Goal: Task Accomplishment & Management: Use online tool/utility

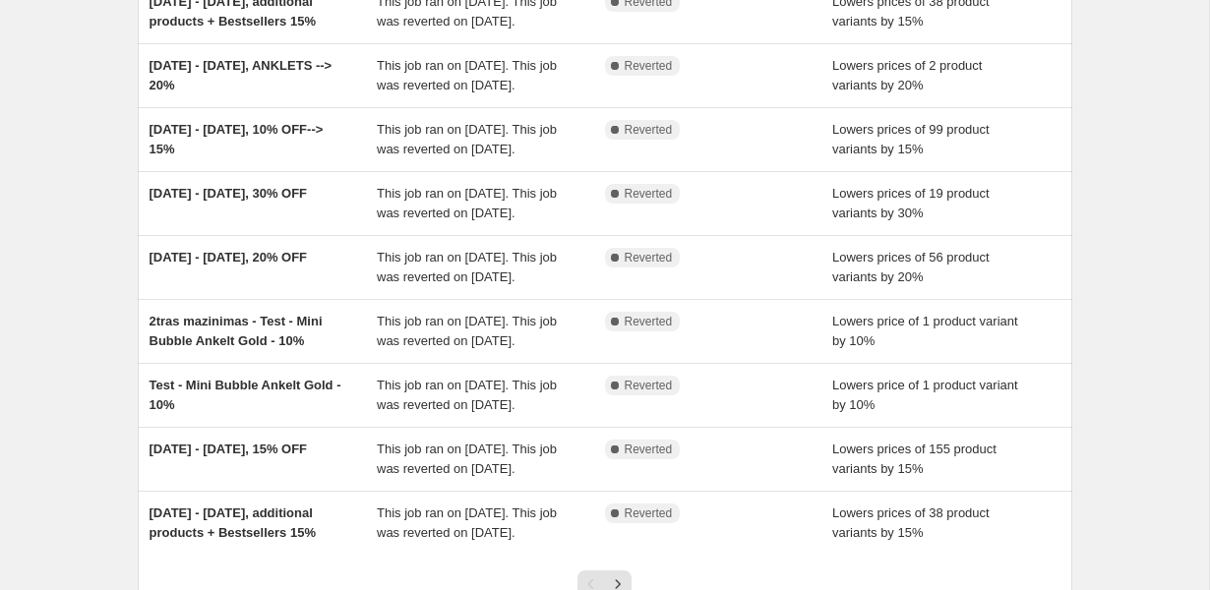
scroll to position [620, 0]
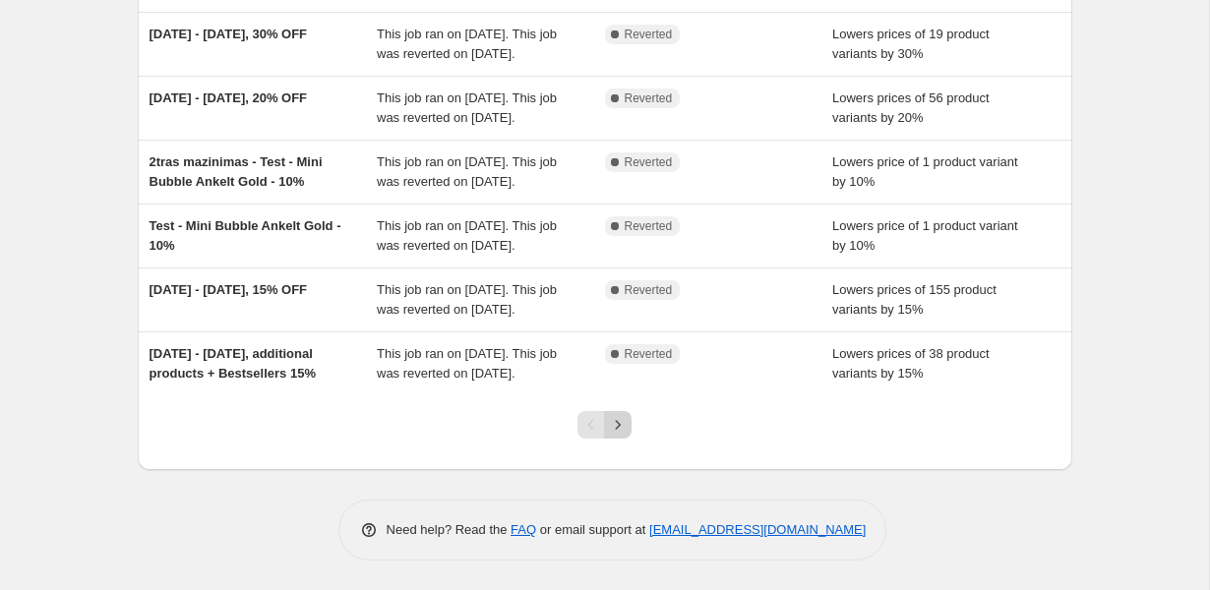
click at [625, 423] on icon "Next" at bounding box center [618, 425] width 20 height 20
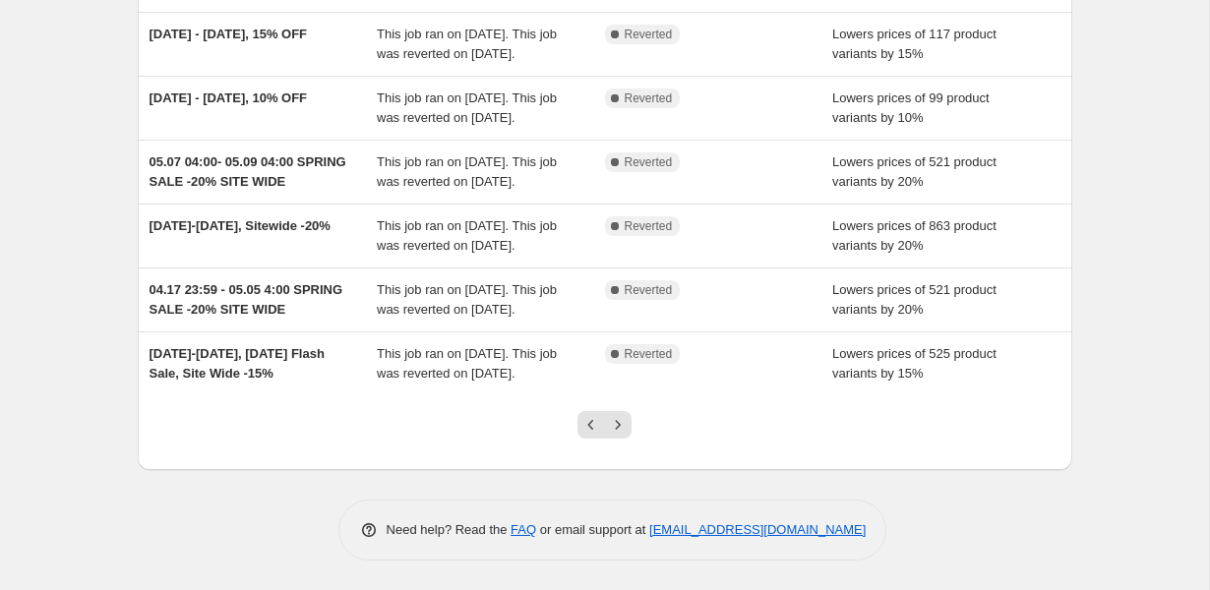
scroll to position [580, 0]
click at [634, 424] on div at bounding box center [605, 432] width 80 height 75
click at [624, 424] on icon "Next" at bounding box center [618, 425] width 20 height 20
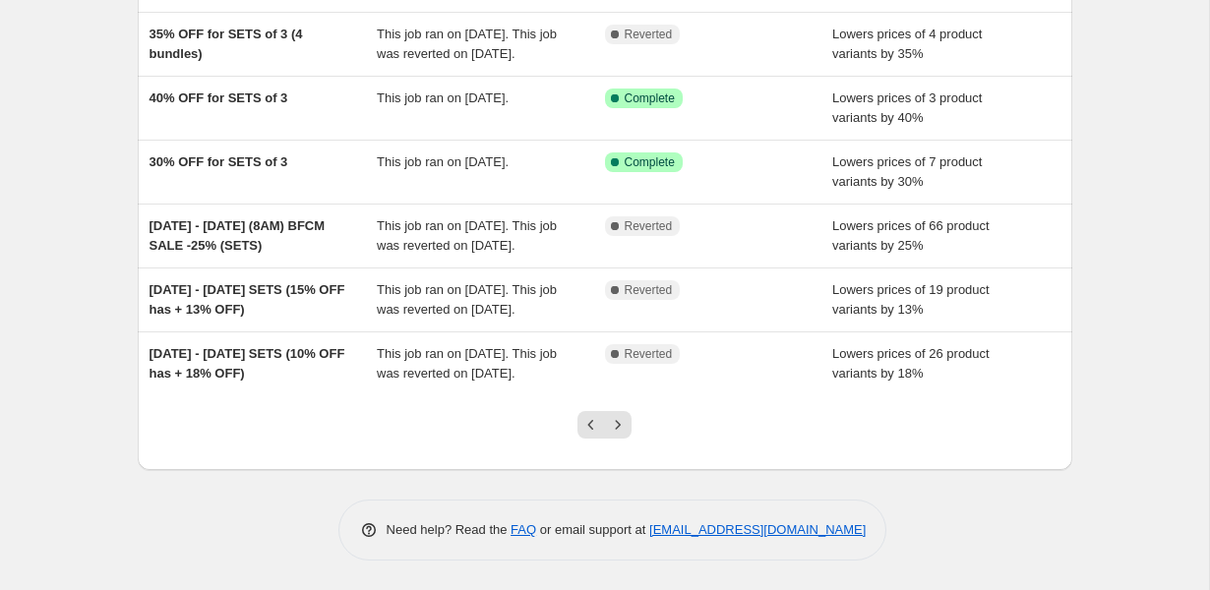
scroll to position [480, 0]
click at [619, 435] on icon "Next" at bounding box center [618, 425] width 20 height 20
